Goal: Task Accomplishment & Management: Manage account settings

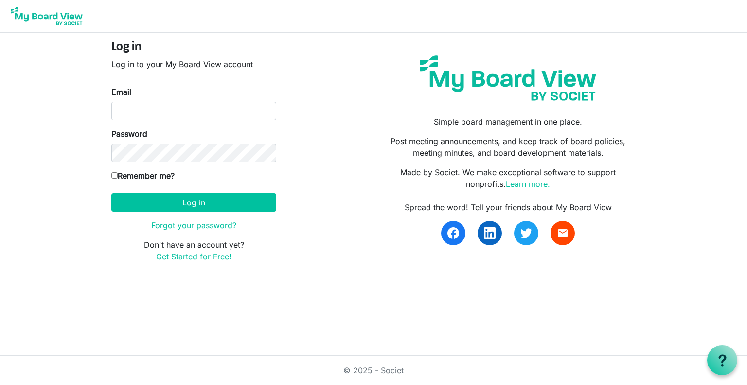
type input "anzbcc@breastcancercommunity.nz"
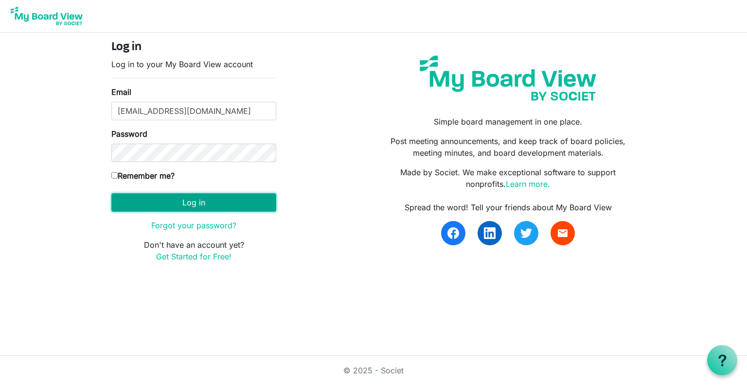
click at [207, 198] on button "Log in" at bounding box center [193, 202] width 165 height 18
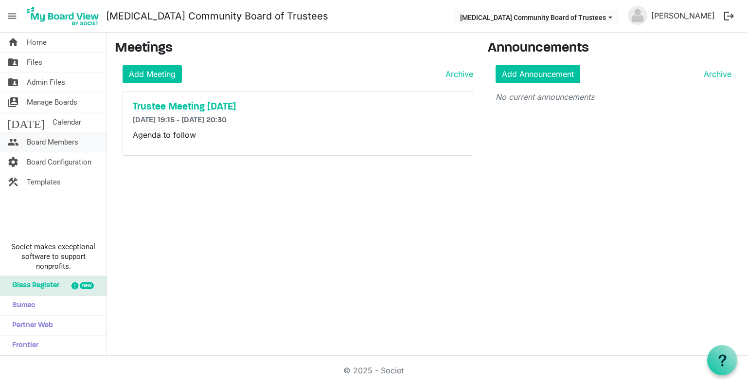
click at [71, 139] on span "Board Members" at bounding box center [53, 141] width 52 height 19
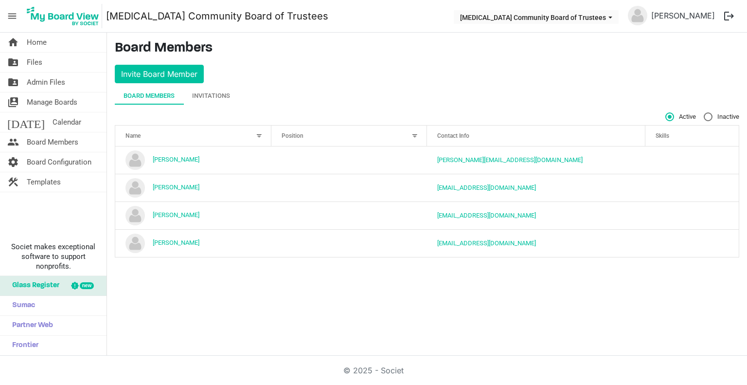
click at [335, 72] on main "Board Members Invite Board Member Board Members Invitations Active Inactive Nam…" at bounding box center [427, 153] width 640 height 240
click at [57, 13] on img at bounding box center [63, 16] width 78 height 24
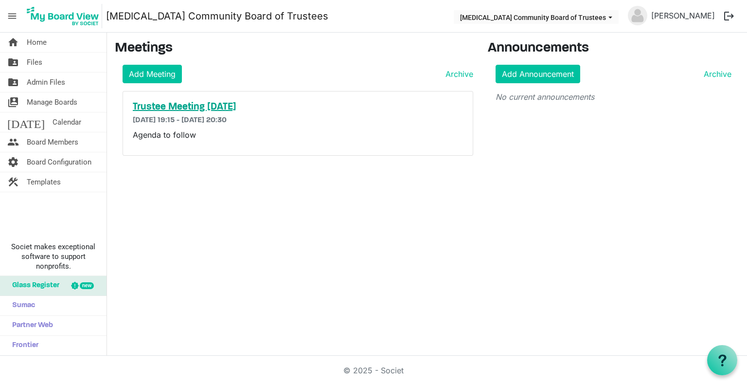
click at [199, 109] on h5 "Trustee Meeting [DATE]" at bounding box center [298, 107] width 330 height 12
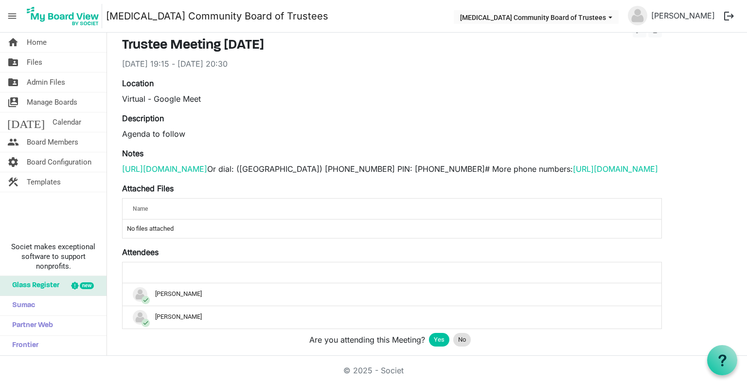
scroll to position [94, 0]
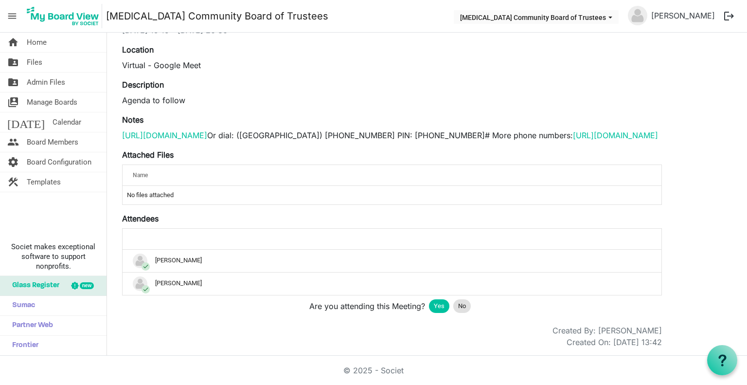
click at [436, 305] on span "Yes" at bounding box center [439, 306] width 11 height 10
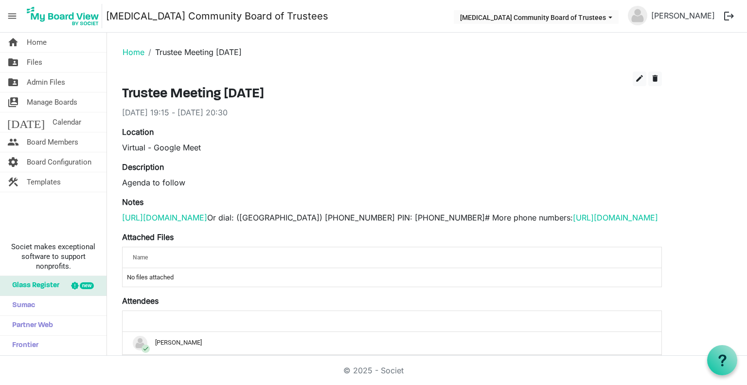
scroll to position [0, 0]
click at [641, 79] on span "edit" at bounding box center [639, 78] width 9 height 9
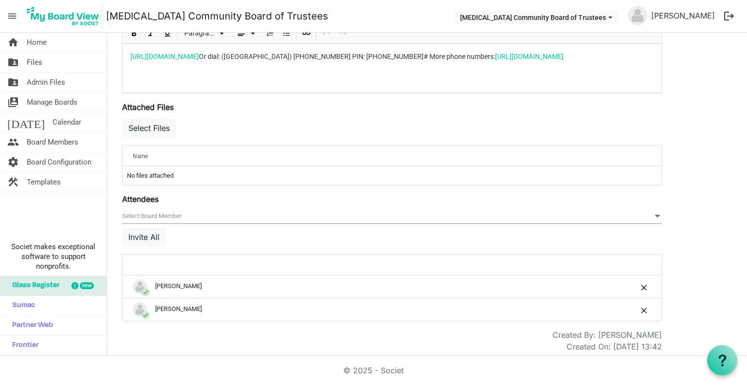
scroll to position [296, 0]
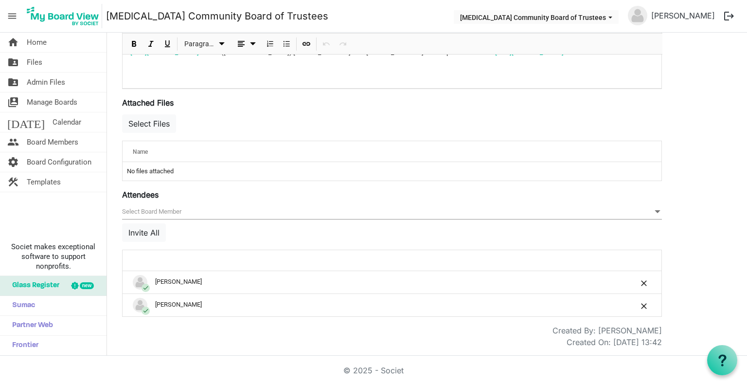
click at [156, 213] on span "null" at bounding box center [392, 211] width 540 height 15
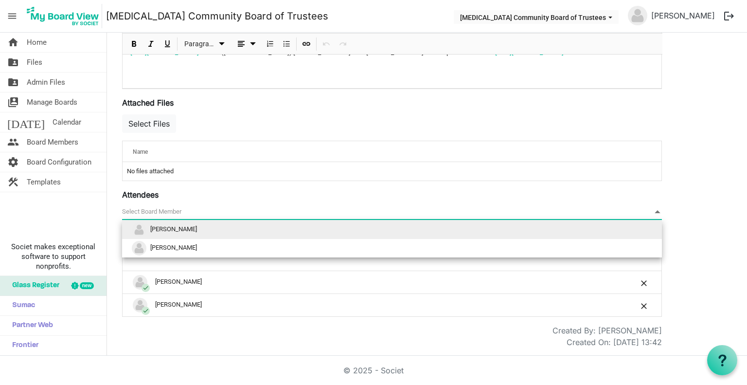
click at [167, 233] on li "[PERSON_NAME]" at bounding box center [392, 229] width 540 height 18
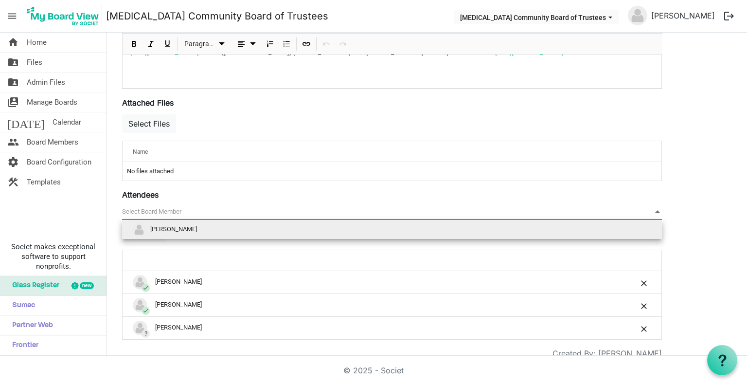
click at [170, 213] on span "null" at bounding box center [392, 211] width 540 height 15
click at [169, 228] on span "[PERSON_NAME]" at bounding box center [173, 228] width 47 height 7
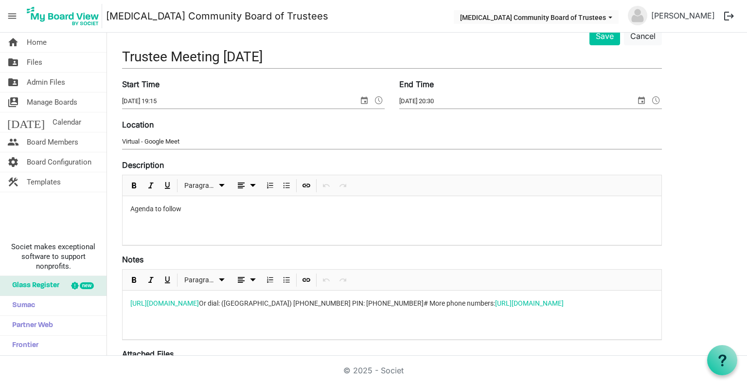
scroll to position [0, 0]
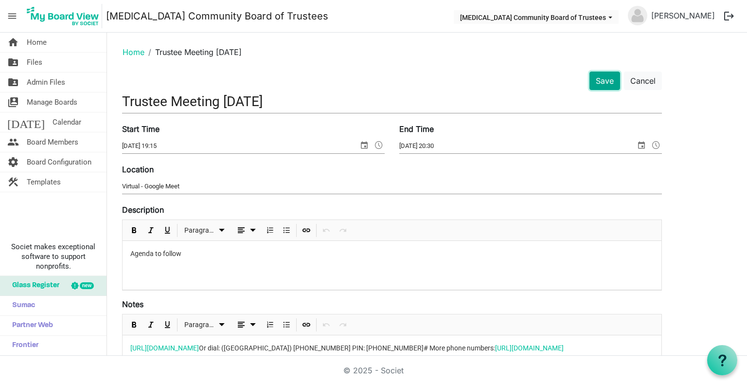
click at [605, 76] on button "Save" at bounding box center [604, 80] width 31 height 18
